Goal: Task Accomplishment & Management: Manage account settings

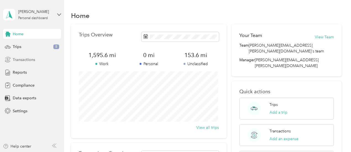
click at [24, 60] on span "Transactions" at bounding box center [24, 60] width 22 height 6
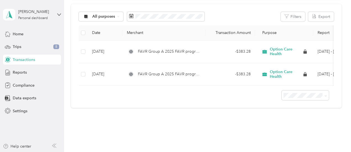
scroll to position [74, 0]
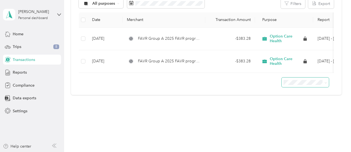
click at [323, 85] on span at bounding box center [324, 83] width 4 height 6
click at [325, 83] on span at bounding box center [304, 83] width 47 height 10
click at [298, 116] on body "[PERSON_NAME] Personal dashboard Home Trips 8 Transactions Reports Compliance D…" at bounding box center [174, 76] width 348 height 152
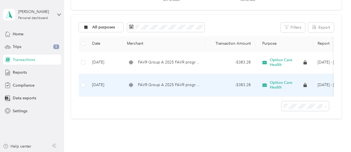
scroll to position [18, 0]
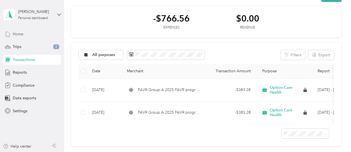
click at [22, 35] on span "Home" at bounding box center [18, 34] width 11 height 6
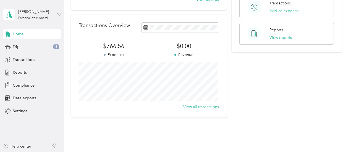
scroll to position [129, 0]
click at [21, 101] on span "Data exports" at bounding box center [24, 98] width 23 height 6
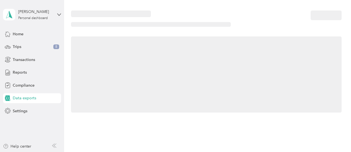
scroll to position [81, 0]
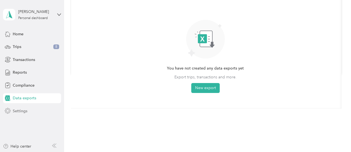
click at [25, 113] on span "Settings" at bounding box center [20, 111] width 15 height 6
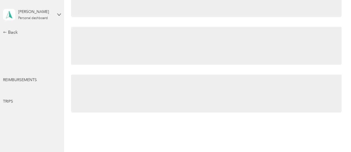
scroll to position [129, 0]
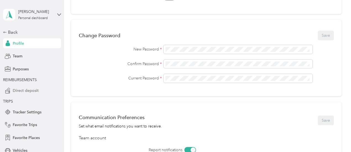
click at [27, 92] on span "Direct deposit" at bounding box center [26, 91] width 26 height 6
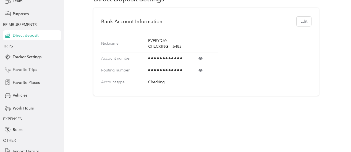
scroll to position [73, 0]
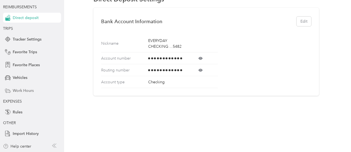
click at [13, 90] on span "Work Hours" at bounding box center [23, 91] width 21 height 6
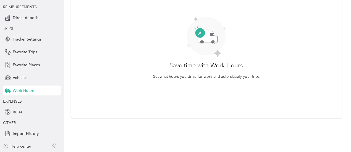
scroll to position [61, 0]
click at [27, 133] on span "Import History" at bounding box center [26, 134] width 26 height 6
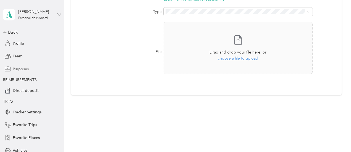
click at [15, 69] on span "Purposes" at bounding box center [21, 69] width 16 height 6
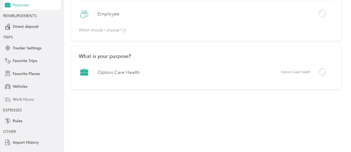
scroll to position [73, 0]
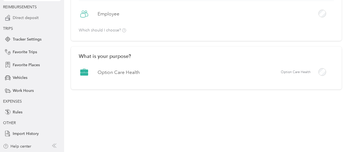
click at [26, 15] on span "Direct deposit" at bounding box center [26, 18] width 26 height 6
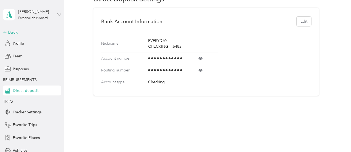
click at [10, 34] on div "Back" at bounding box center [30, 32] width 55 height 7
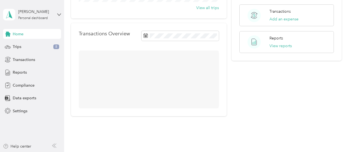
scroll to position [129, 0]
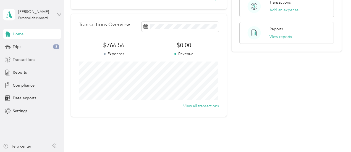
click at [23, 61] on span "Transactions" at bounding box center [24, 60] width 22 height 6
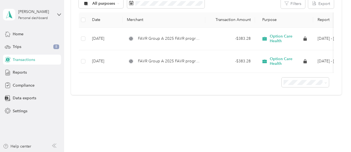
scroll to position [46, 0]
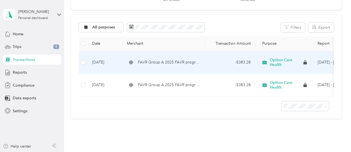
click at [86, 63] on td at bounding box center [83, 62] width 9 height 23
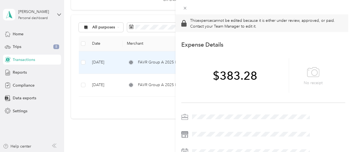
click at [83, 63] on div "This expense cannot be edited because it is either under review, approved, or p…" at bounding box center [175, 76] width 351 height 152
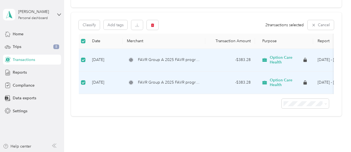
scroll to position [18, 0]
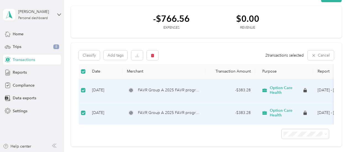
click at [142, 112] on span "FAVR Group A 2025 FAVR program" at bounding box center [169, 113] width 63 height 6
